Goal: Check status: Check status

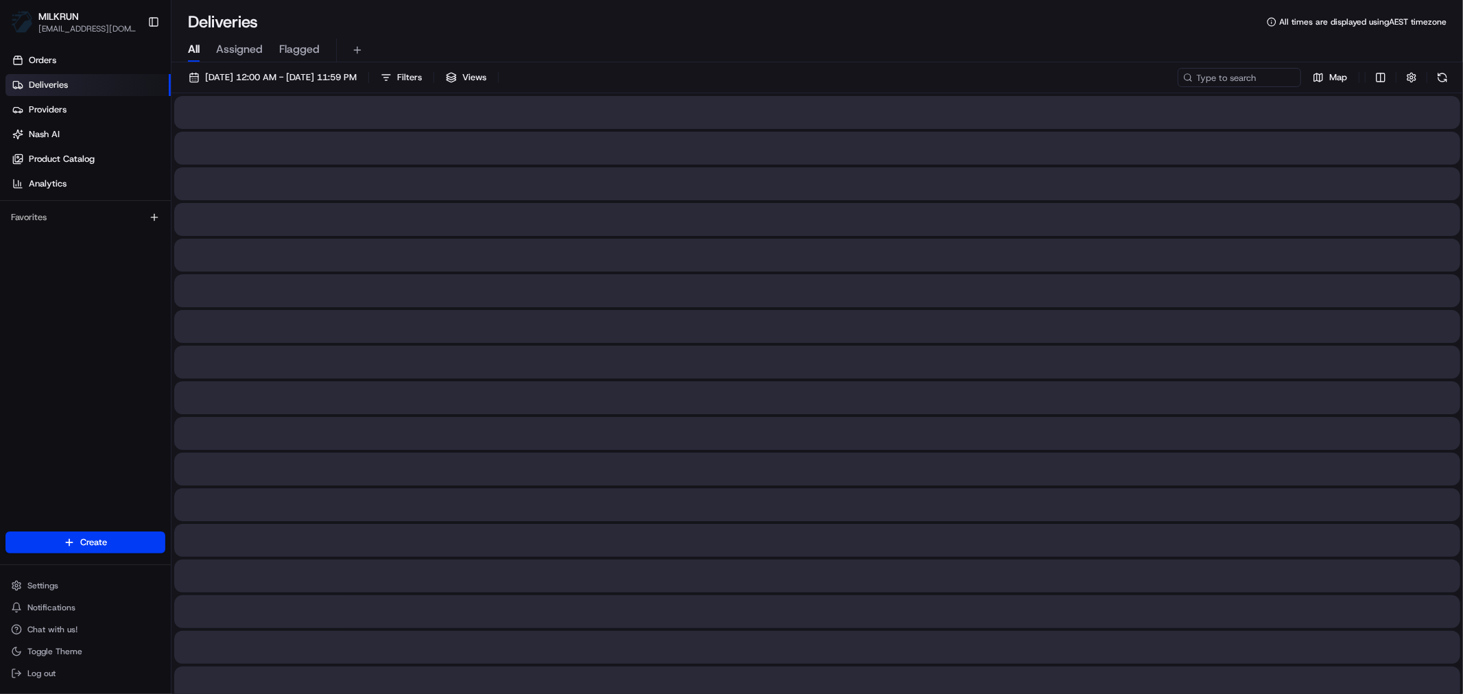
click at [190, 48] on span "All" at bounding box center [194, 49] width 12 height 16
click at [1222, 78] on input at bounding box center [1218, 77] width 165 height 19
paste input "255d4656-213b-4c53-9f04-ee5513fe5be6"
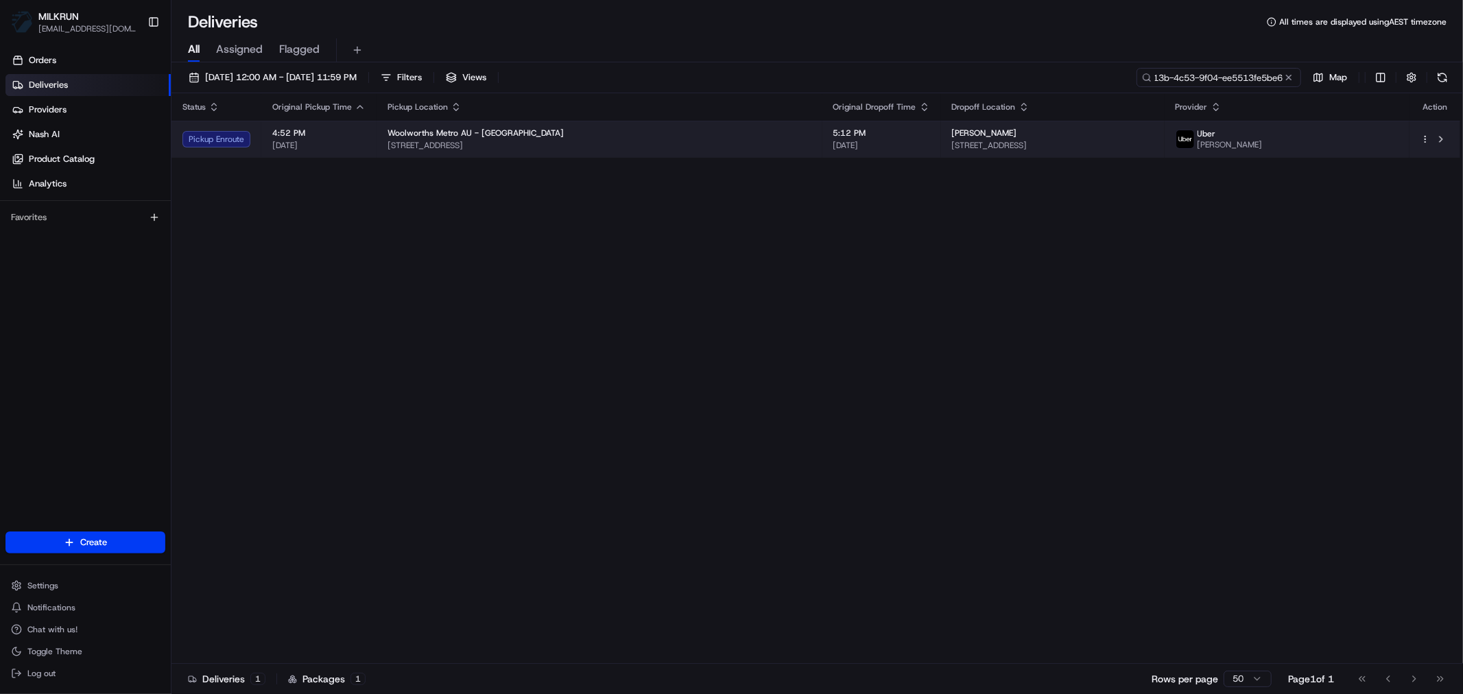
type input "255d4656-213b-4c53-9f04-ee5513fe5be6"
click at [952, 149] on span "[STREET_ADDRESS]" at bounding box center [1053, 145] width 202 height 11
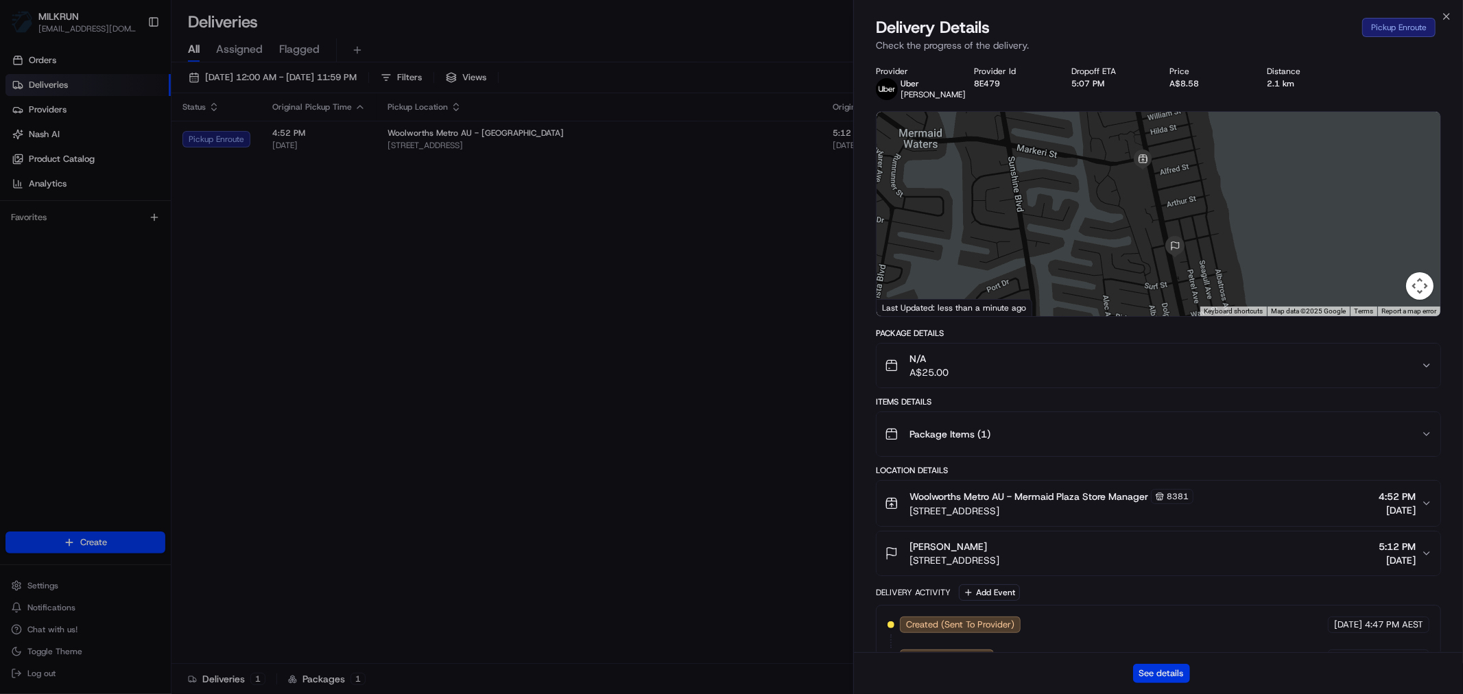
click at [1167, 624] on button "See details" at bounding box center [1161, 673] width 57 height 19
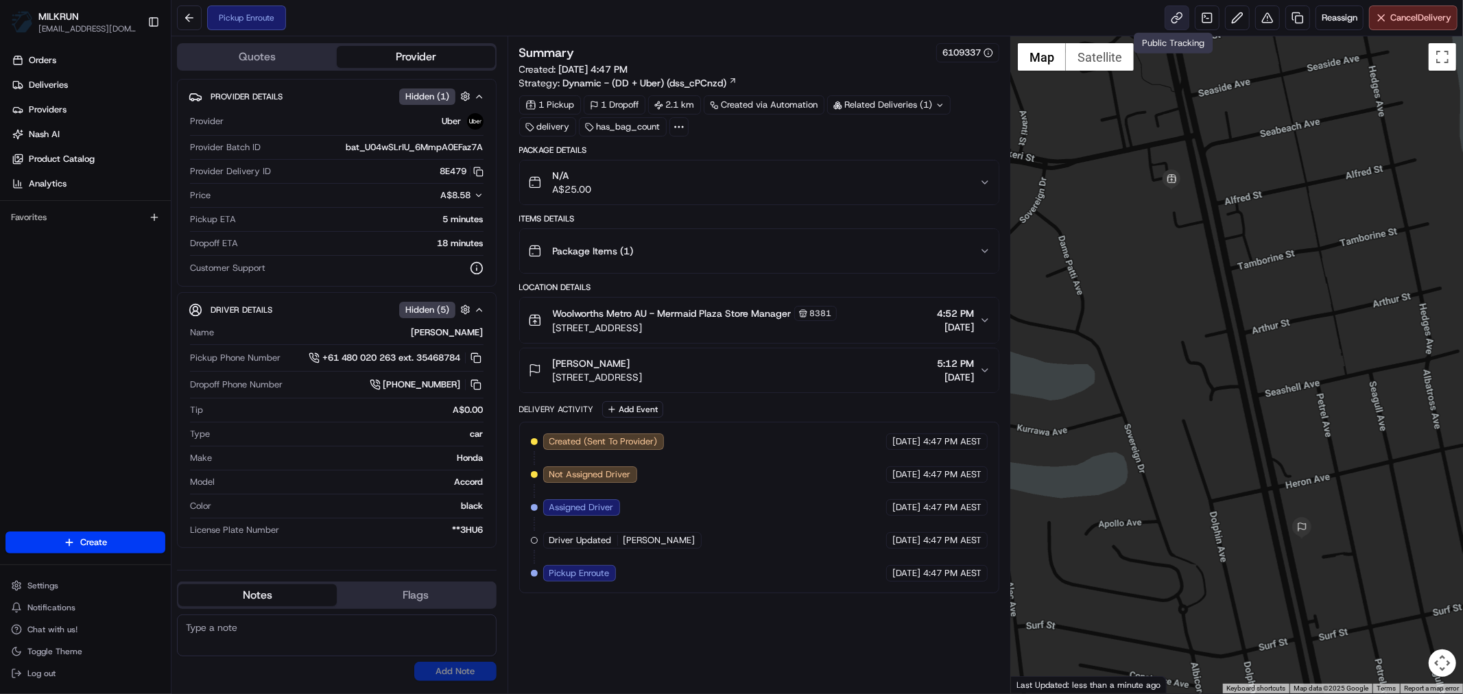
click at [1166, 21] on link at bounding box center [1176, 17] width 25 height 25
